Goal: Navigation & Orientation: Find specific page/section

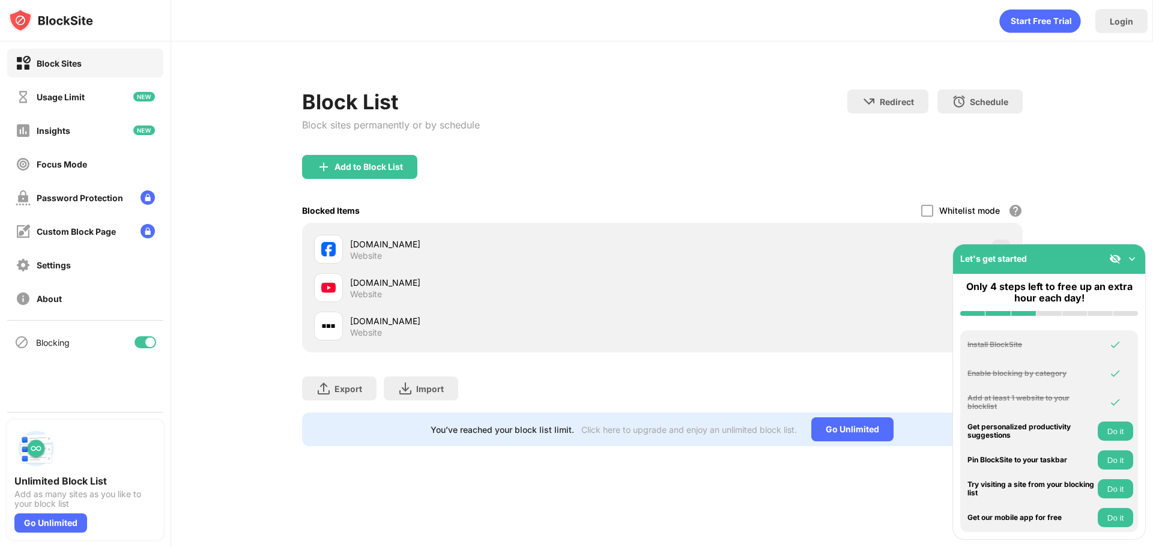
click at [144, 340] on div at bounding box center [146, 342] width 22 height 12
